Goal: Task Accomplishment & Management: Manage account settings

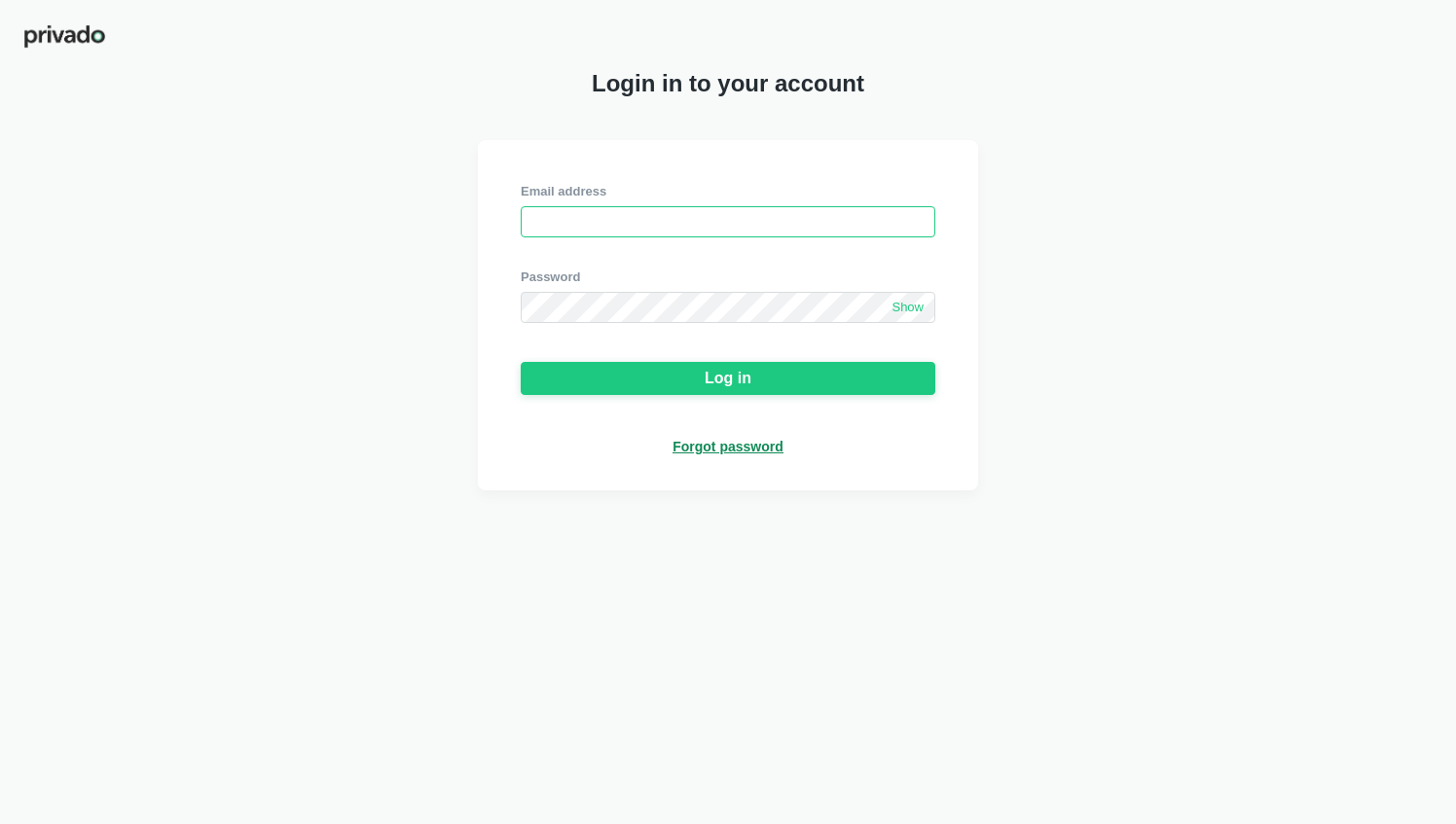
click at [635, 226] on input "email" at bounding box center [728, 221] width 415 height 31
click at [700, 230] on input "email" at bounding box center [728, 221] width 415 height 31
type input "[EMAIL_ADDRESS][PERSON_NAME][DOMAIN_NAME]"
click at [910, 313] on span "Show" at bounding box center [908, 307] width 32 height 17
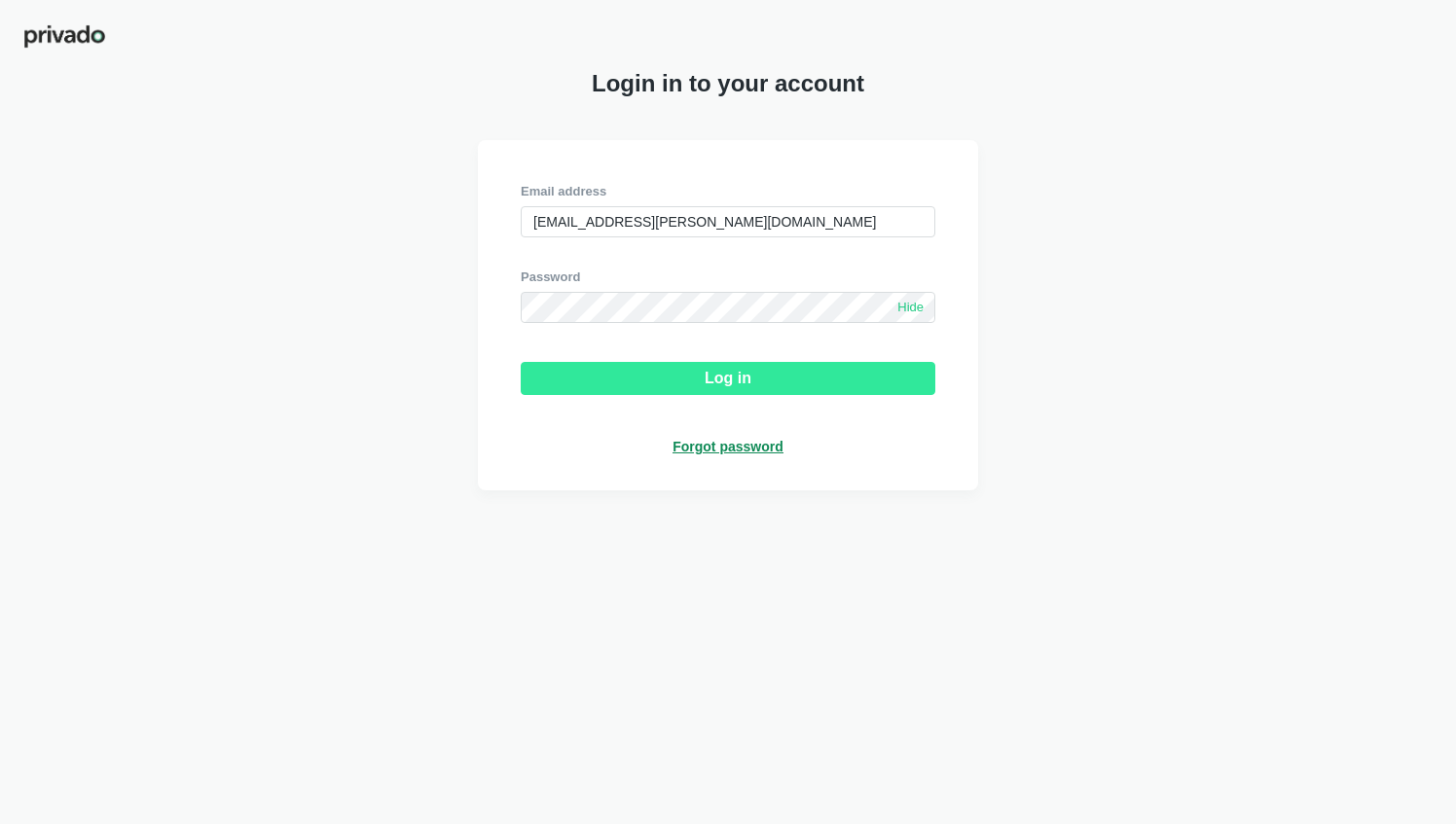
click at [728, 378] on div "Log in" at bounding box center [727, 379] width 47 height 18
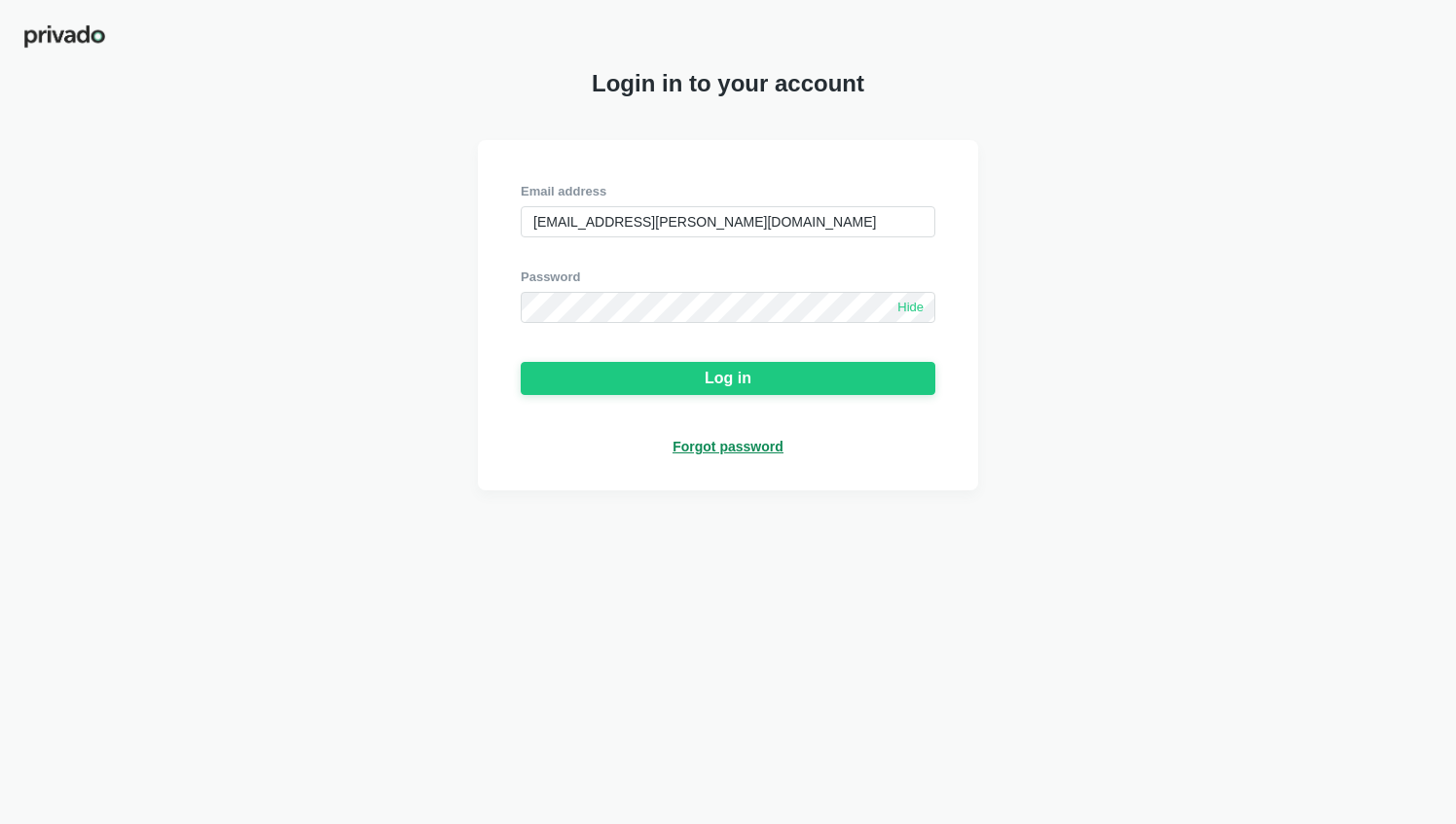
click at [748, 453] on div "Forgot password" at bounding box center [728, 447] width 111 height 18
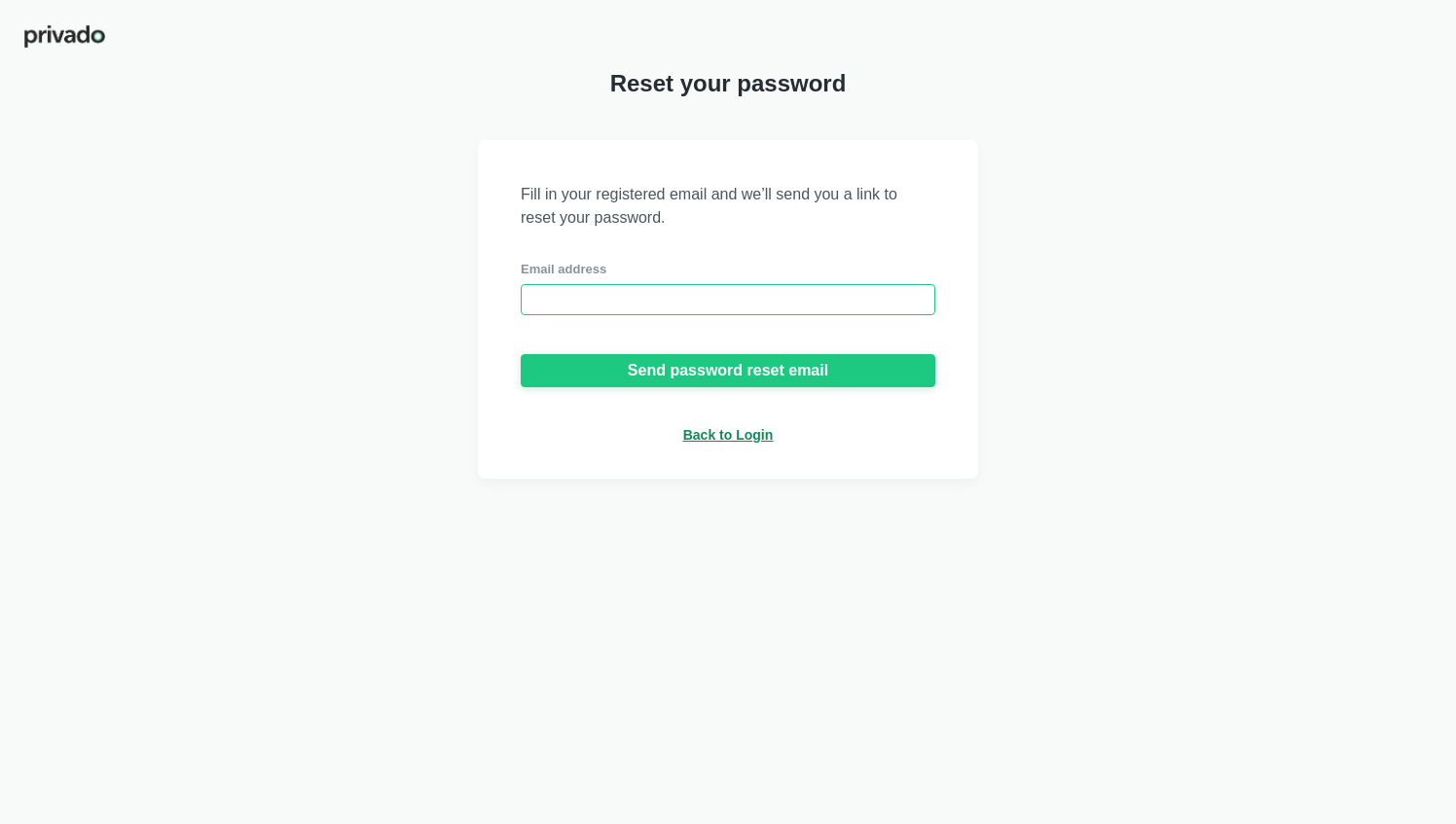
click at [734, 303] on input "email" at bounding box center [728, 298] width 415 height 31
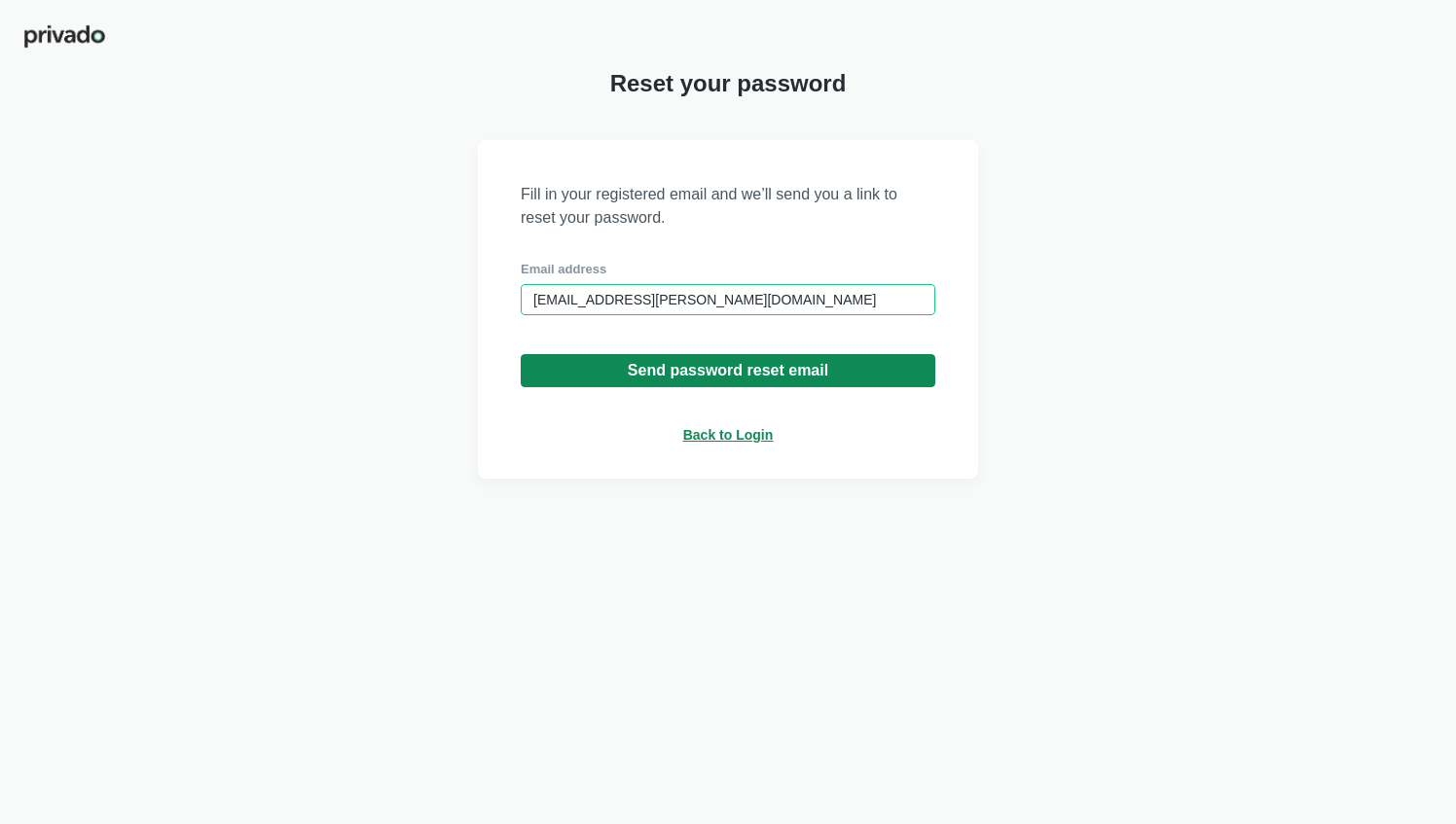
type input "[EMAIL_ADDRESS][PERSON_NAME][DOMAIN_NAME]"
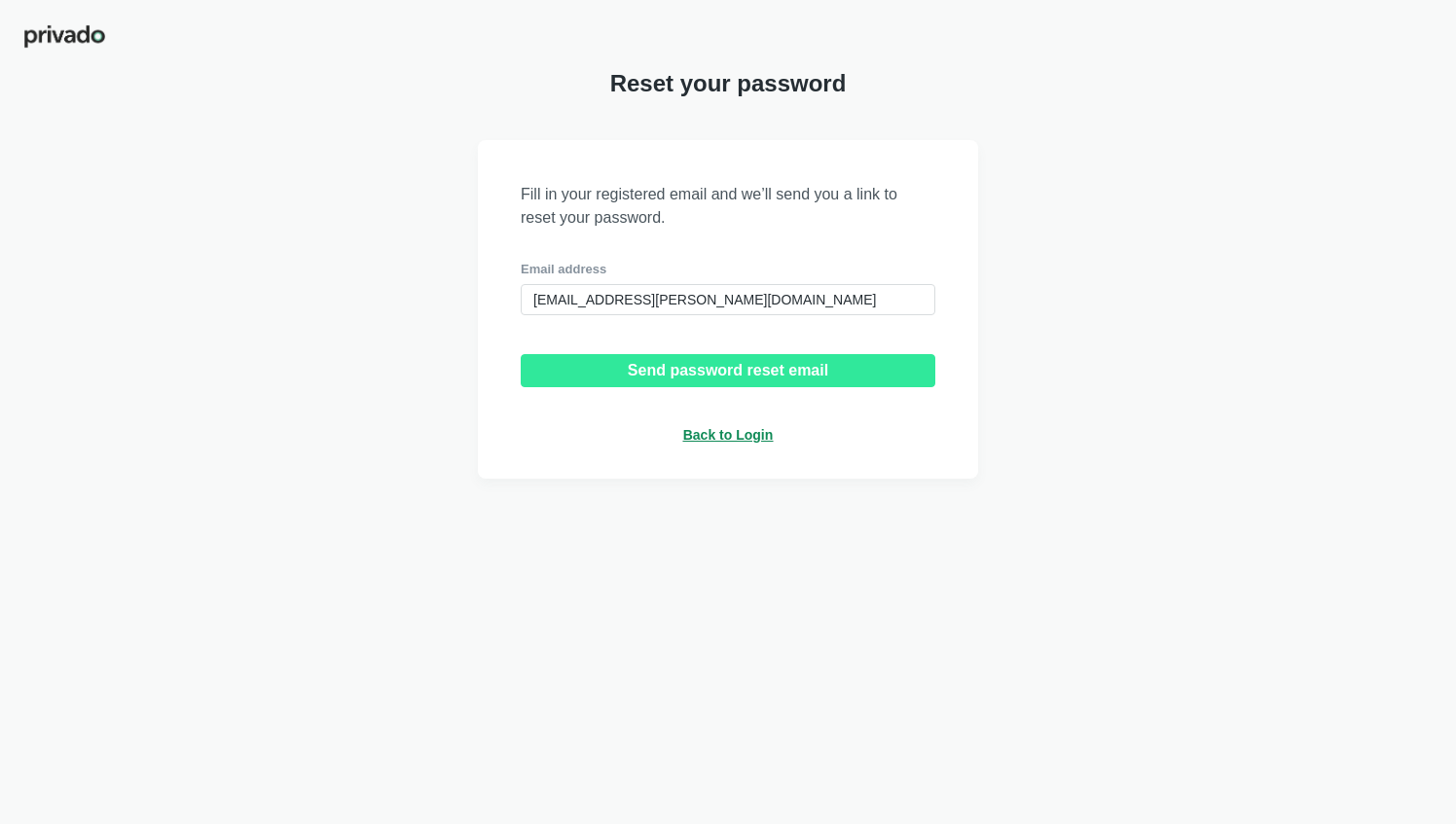
click at [739, 368] on div "Send password reset email" at bounding box center [728, 371] width 200 height 18
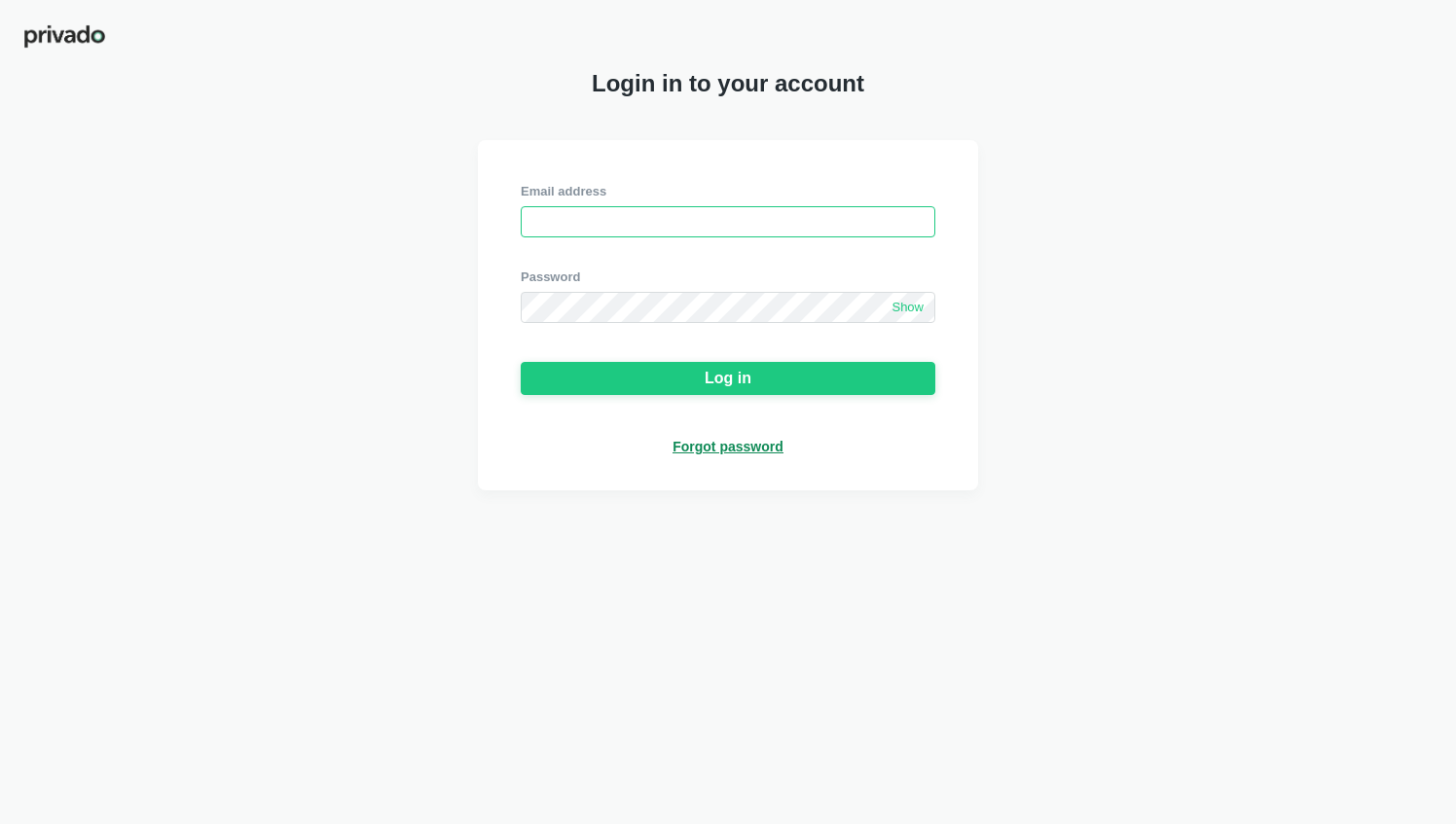
click at [601, 223] on input "email" at bounding box center [728, 221] width 415 height 31
type input "[EMAIL_ADDRESS][PERSON_NAME][DOMAIN_NAME]"
click at [912, 316] on span "Show" at bounding box center [908, 307] width 32 height 17
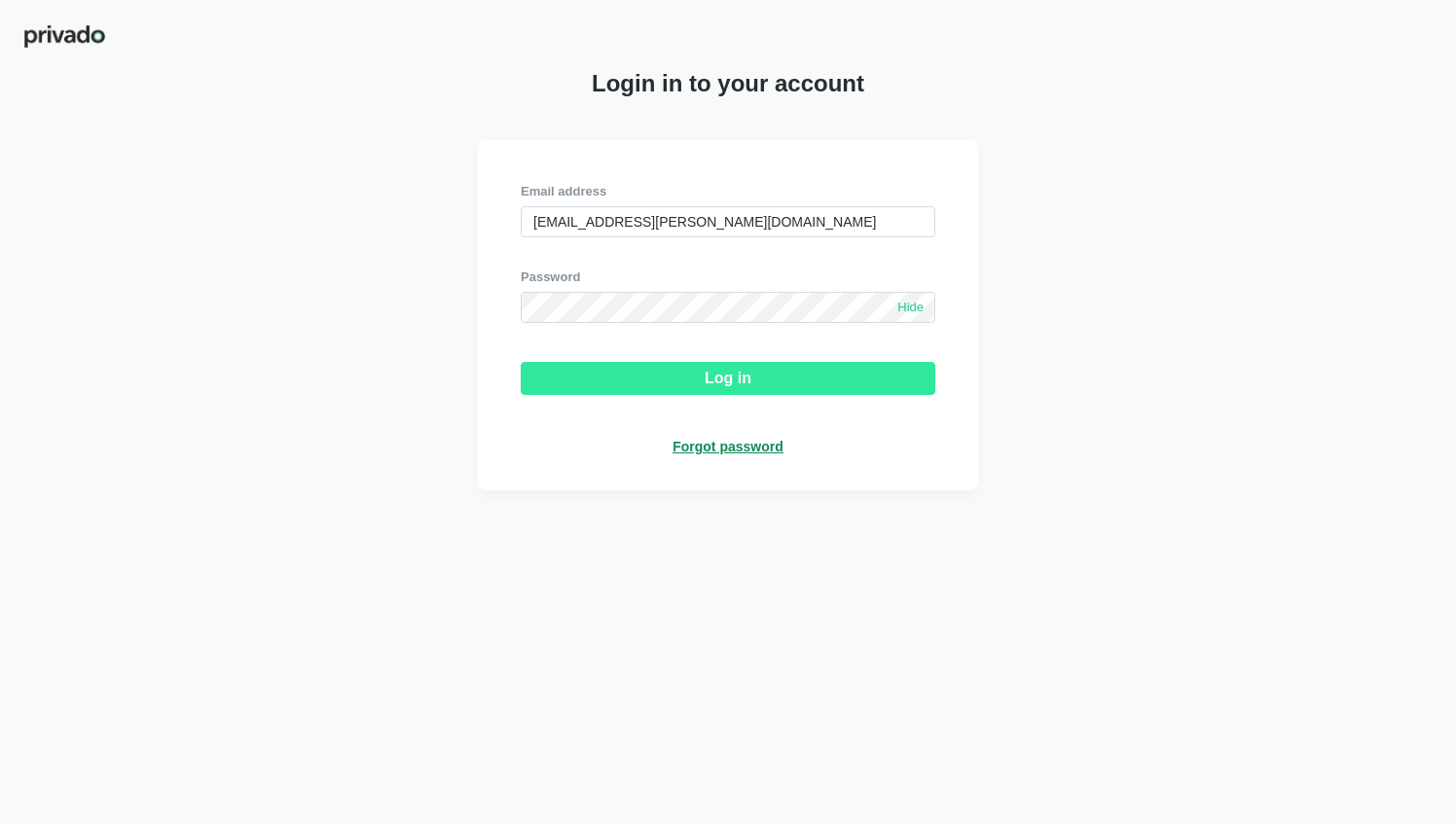
click at [726, 387] on div "Log in" at bounding box center [727, 379] width 47 height 18
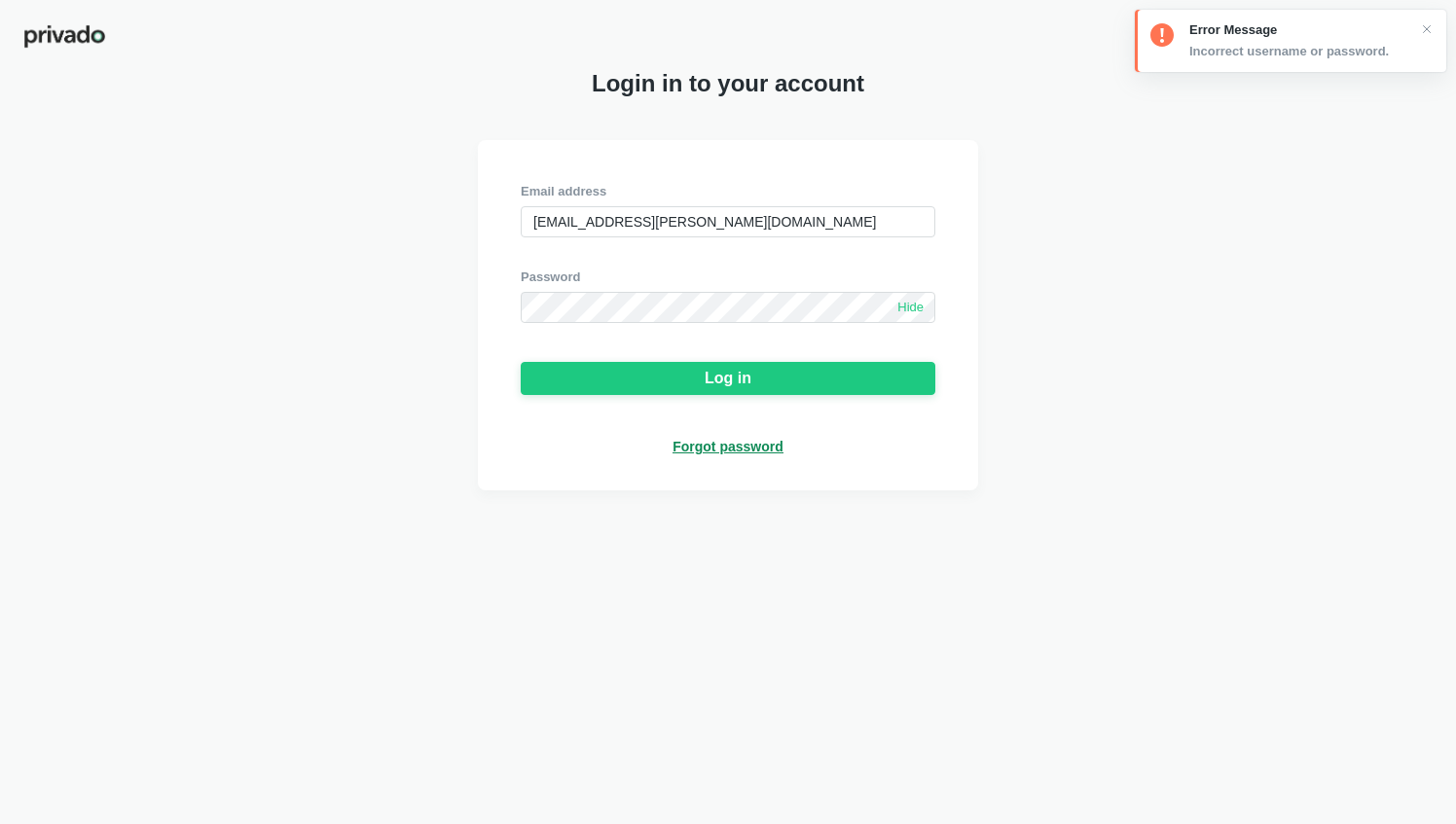
click at [1249, 51] on span "Incorrect username or password." at bounding box center [1288, 52] width 199 height 18
drag, startPoint x: 1329, startPoint y: 3, endPoint x: 1162, endPoint y: 617, distance: 636.3
click at [1162, 617] on div "Login in to your account Email address post.keith@outlook.com Password Hide Log…" at bounding box center [728, 412] width 1456 height 824
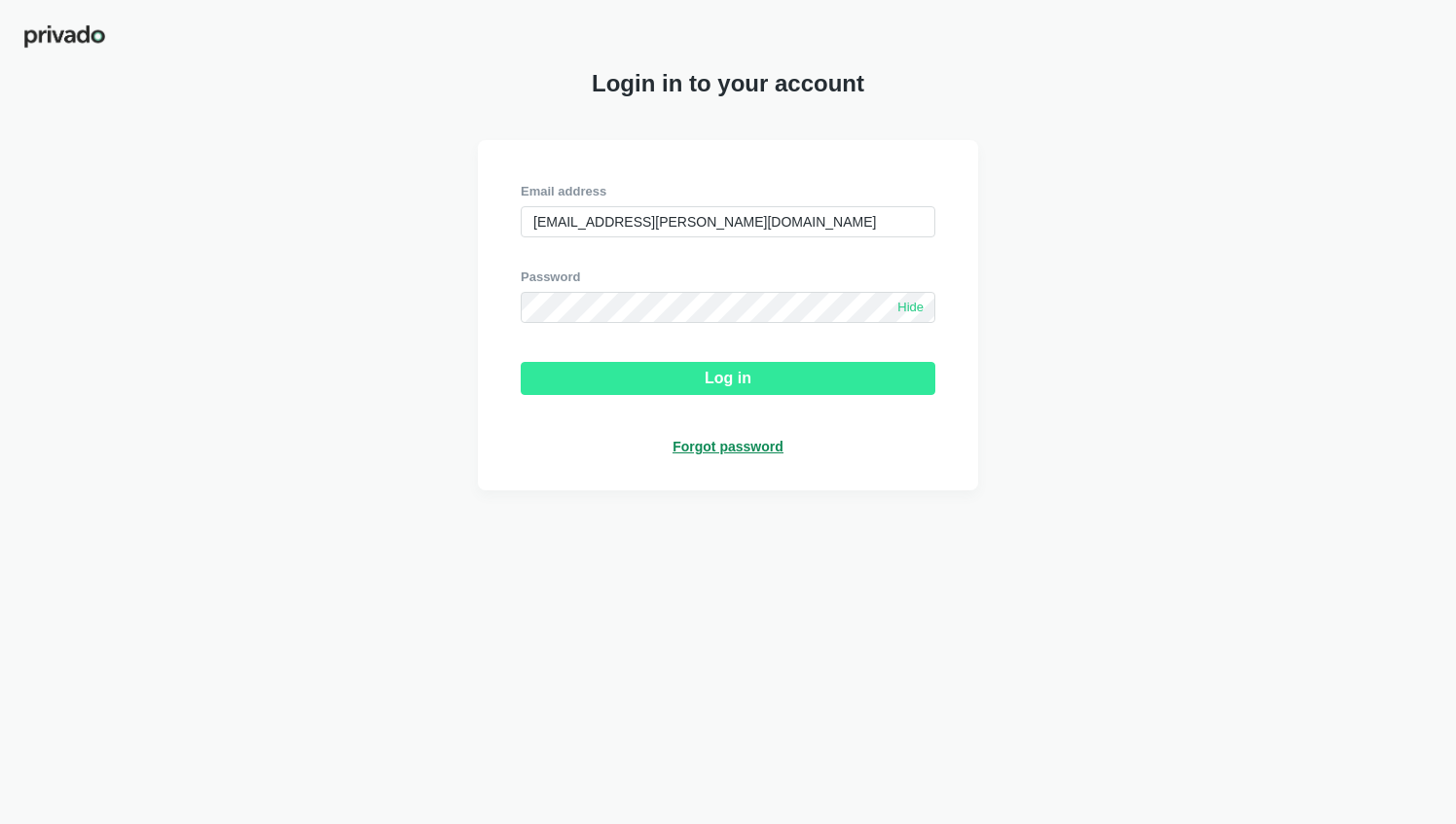
click at [722, 388] on div "Log in" at bounding box center [727, 379] width 47 height 18
